Goal: Task Accomplishment & Management: Use online tool/utility

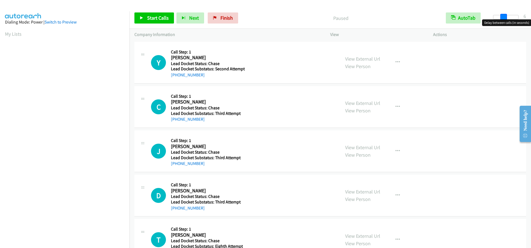
click at [503, 17] on div at bounding box center [505, 17] width 25 height 4
click at [502, 17] on span at bounding box center [503, 17] width 7 height 7
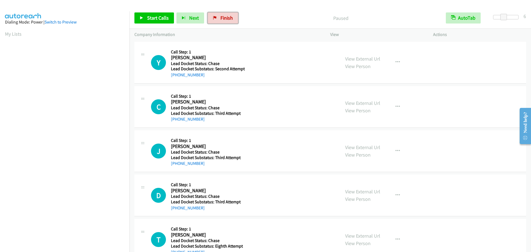
drag, startPoint x: 217, startPoint y: 13, endPoint x: 296, endPoint y: 24, distance: 80.5
click at [217, 13] on link "Finish" at bounding box center [223, 17] width 30 height 11
